Goal: Task Accomplishment & Management: Manage account settings

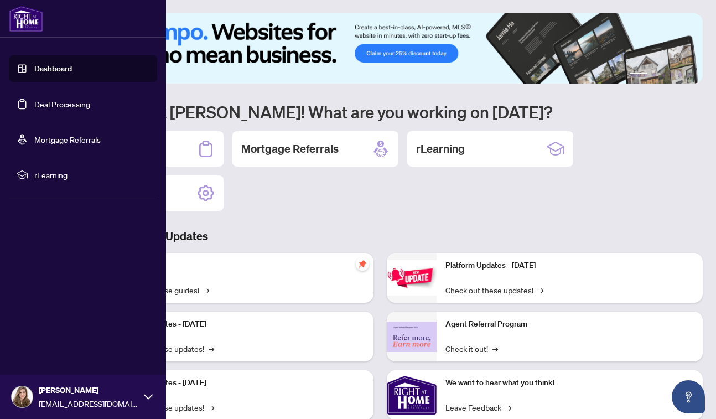
click at [75, 101] on link "Deal Processing" at bounding box center [62, 104] width 56 height 10
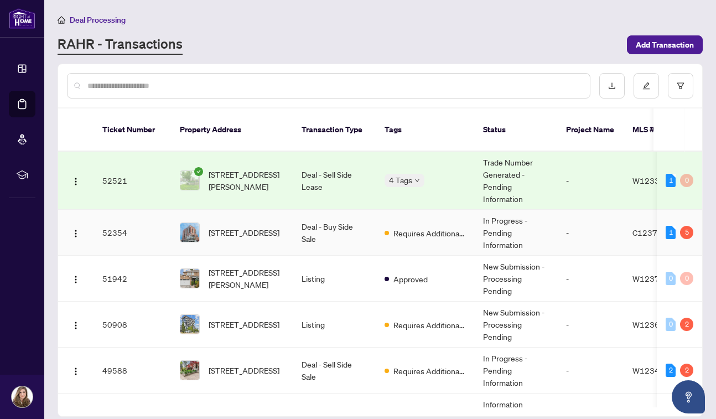
click at [570, 225] on td "-" at bounding box center [590, 233] width 66 height 46
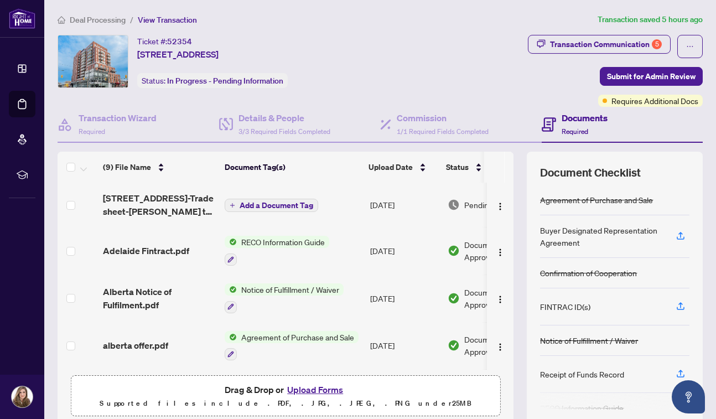
click at [313, 387] on button "Upload Forms" at bounding box center [315, 389] width 63 height 14
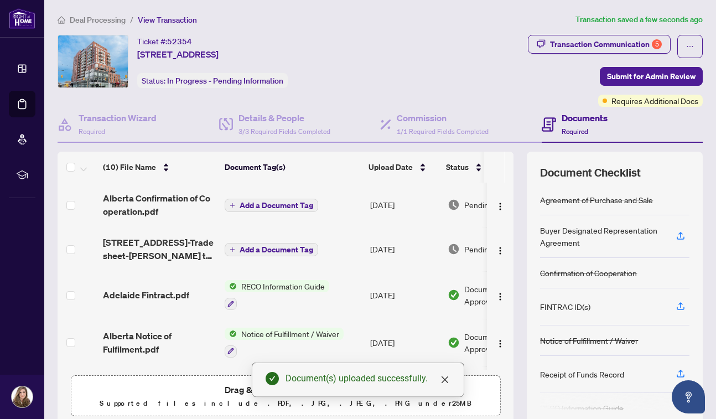
click at [287, 204] on span "Add a Document Tag" at bounding box center [277, 205] width 74 height 8
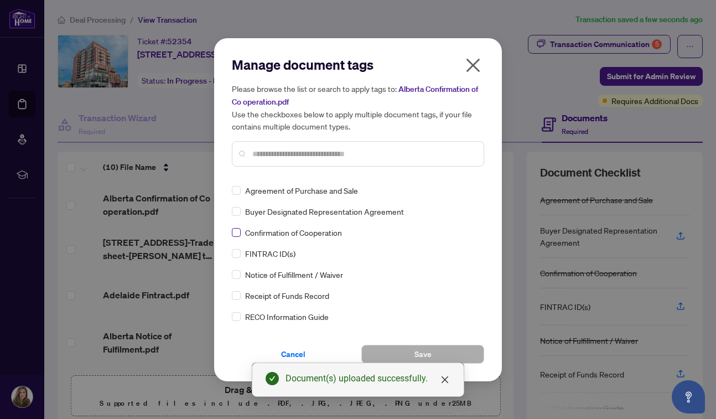
click at [235, 234] on span at bounding box center [236, 232] width 9 height 9
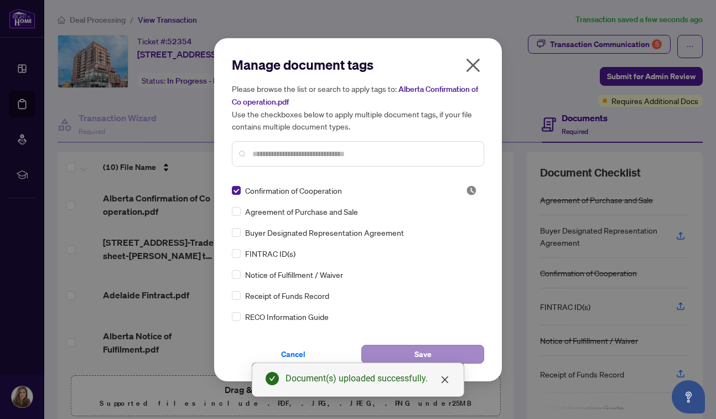
click at [413, 347] on button "Save" at bounding box center [422, 354] width 123 height 19
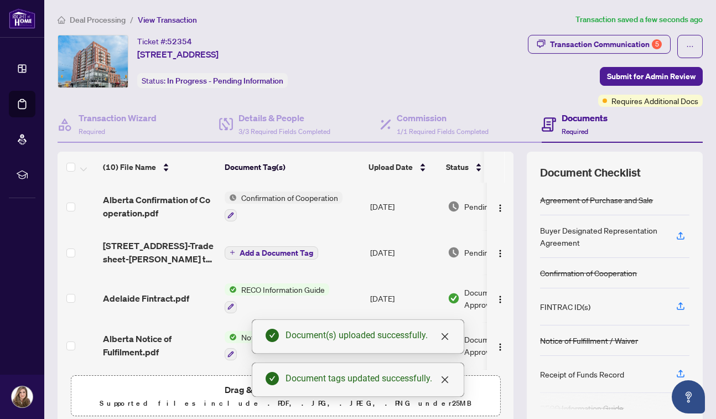
click at [406, 55] on div "Ticket #: 52354 [STREET_ADDRESS] Status: In Progress - Pending Information" at bounding box center [232, 61] width 348 height 53
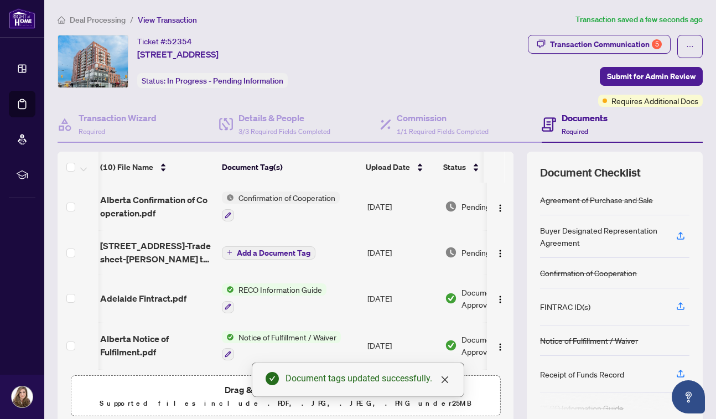
scroll to position [0, 4]
drag, startPoint x: 510, startPoint y: 193, endPoint x: 510, endPoint y: 222, distance: 29.3
click at [510, 222] on td at bounding box center [500, 207] width 27 height 48
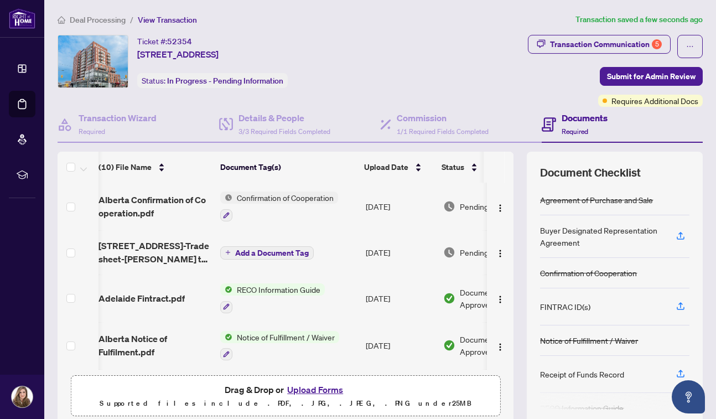
click at [315, 392] on button "Upload Forms" at bounding box center [315, 389] width 63 height 14
